Goal: Information Seeking & Learning: Learn about a topic

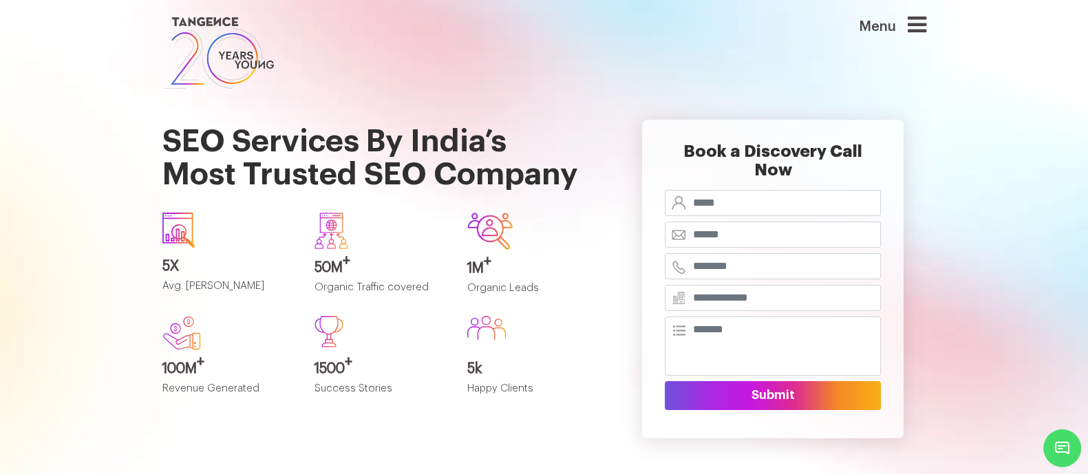
click at [580, 208] on div "1M + Organic Leads" at bounding box center [533, 253] width 153 height 103
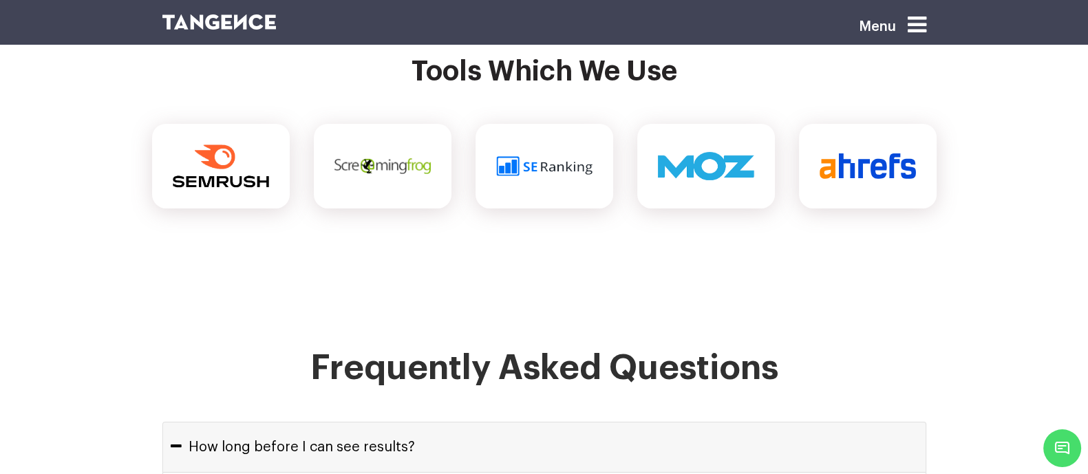
scroll to position [5763, 0]
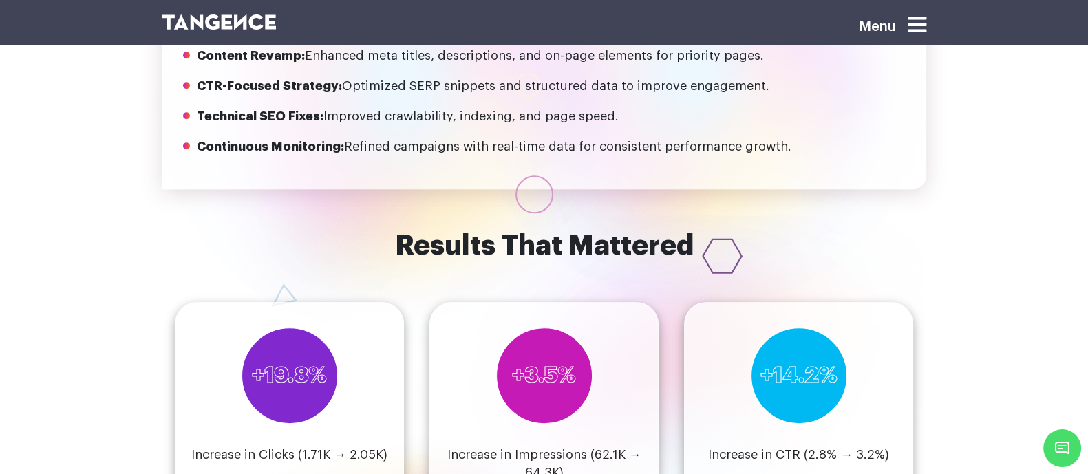
scroll to position [1331, 0]
